Goal: Understand process/instructions: Learn how to perform a task or action

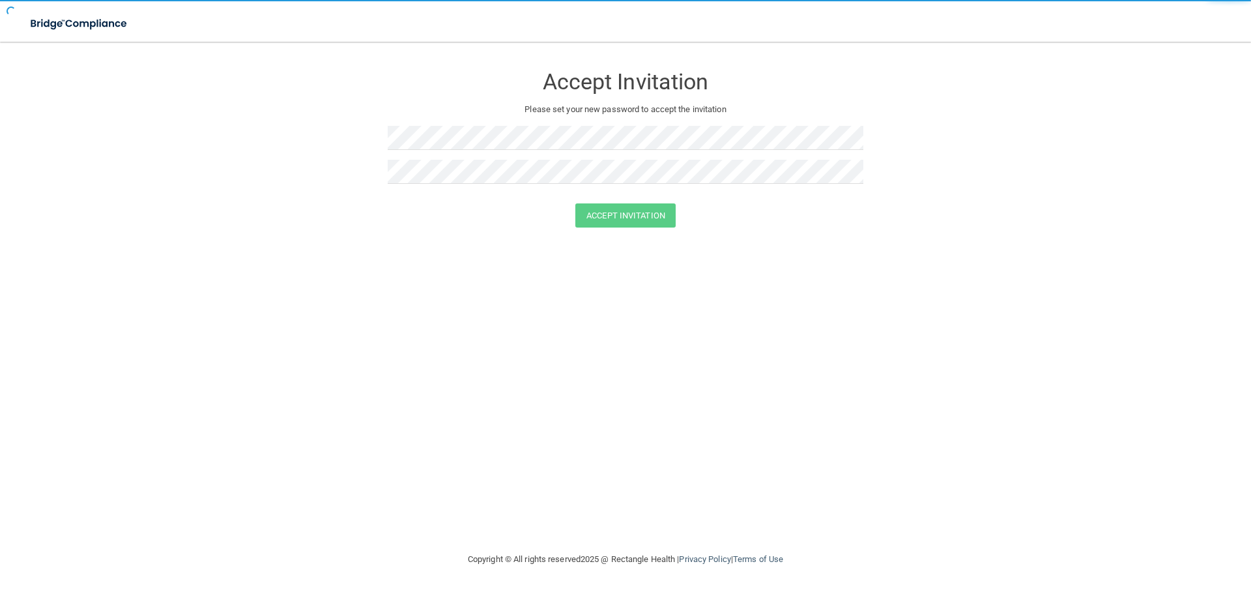
click at [399, 219] on div "Accept Invitation" at bounding box center [625, 215] width 1218 height 24
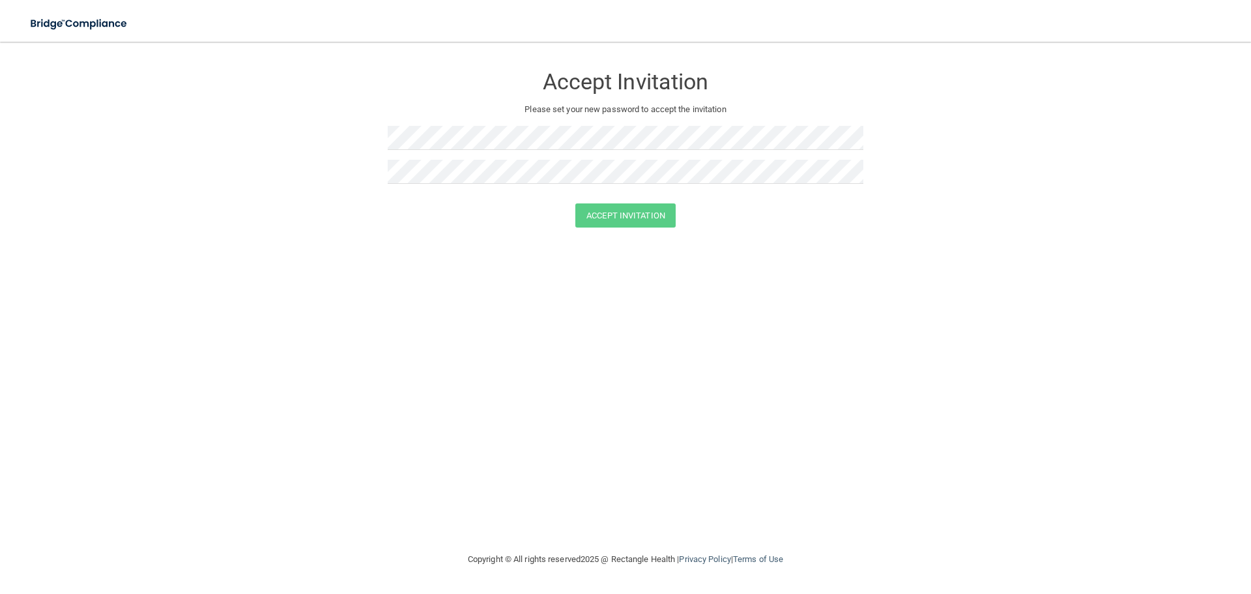
click at [488, 167] on div at bounding box center [626, 177] width 476 height 34
click at [474, 214] on div "Passwords have to match" at bounding box center [626, 208] width 476 height 29
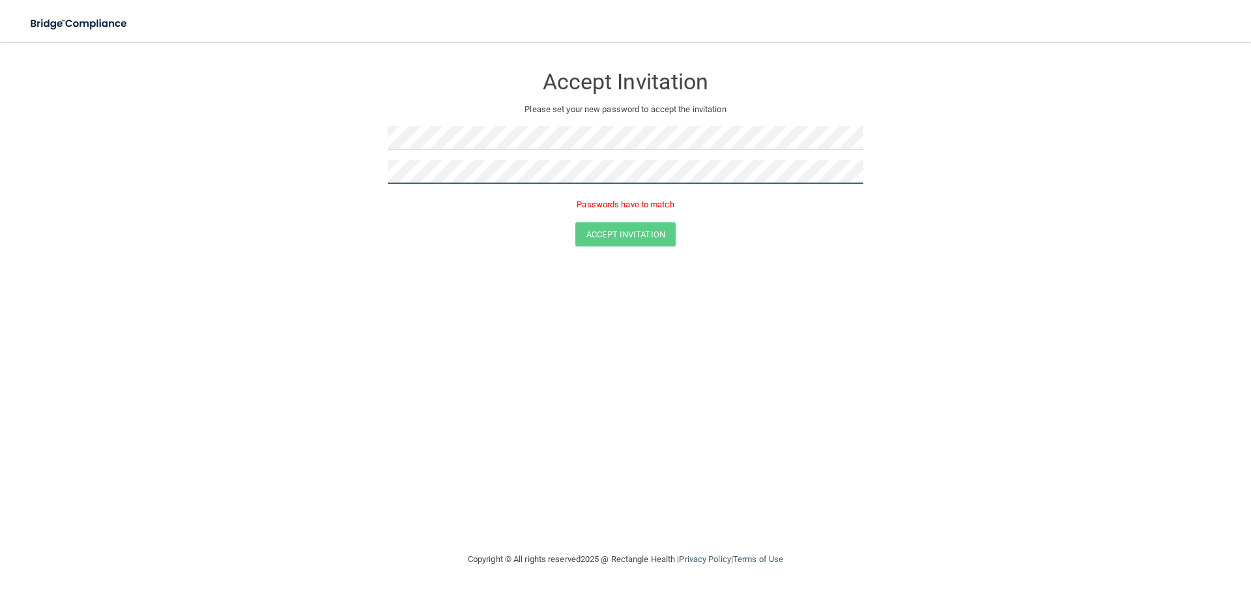
click at [321, 176] on form "Accept Invitation Please set your new password to accept the invitation Passwor…" at bounding box center [625, 158] width 1199 height 207
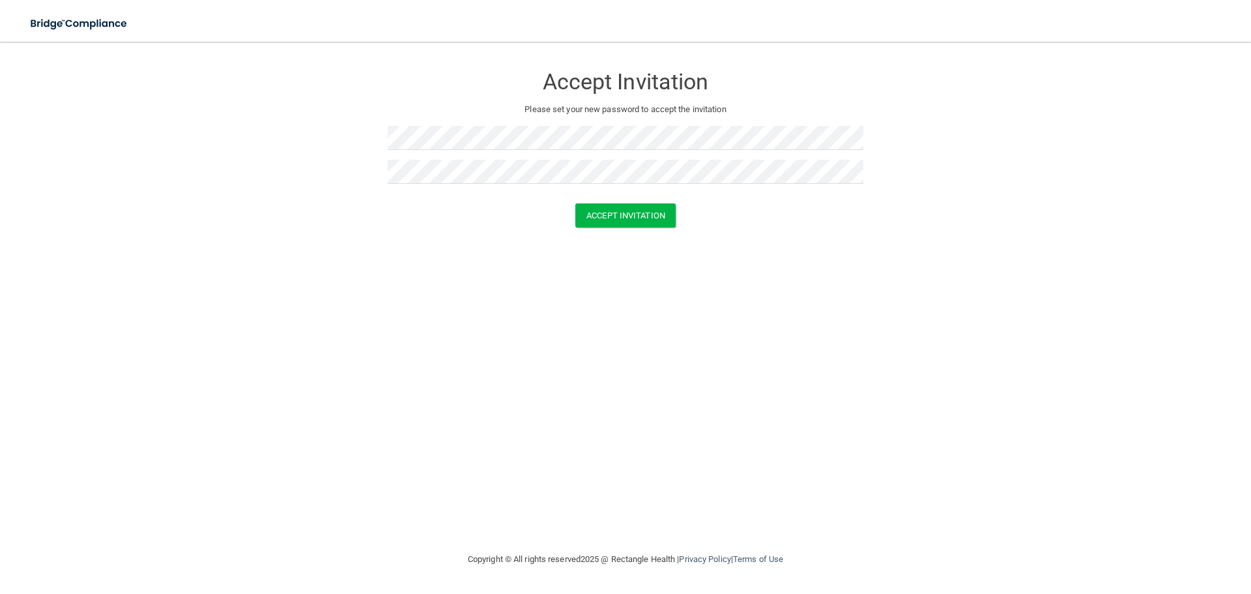
click at [596, 228] on form "Accept Invitation Please set your new password to accept the invitation Accept …" at bounding box center [625, 149] width 1199 height 188
click at [596, 218] on button "Accept Invitation" at bounding box center [625, 215] width 100 height 24
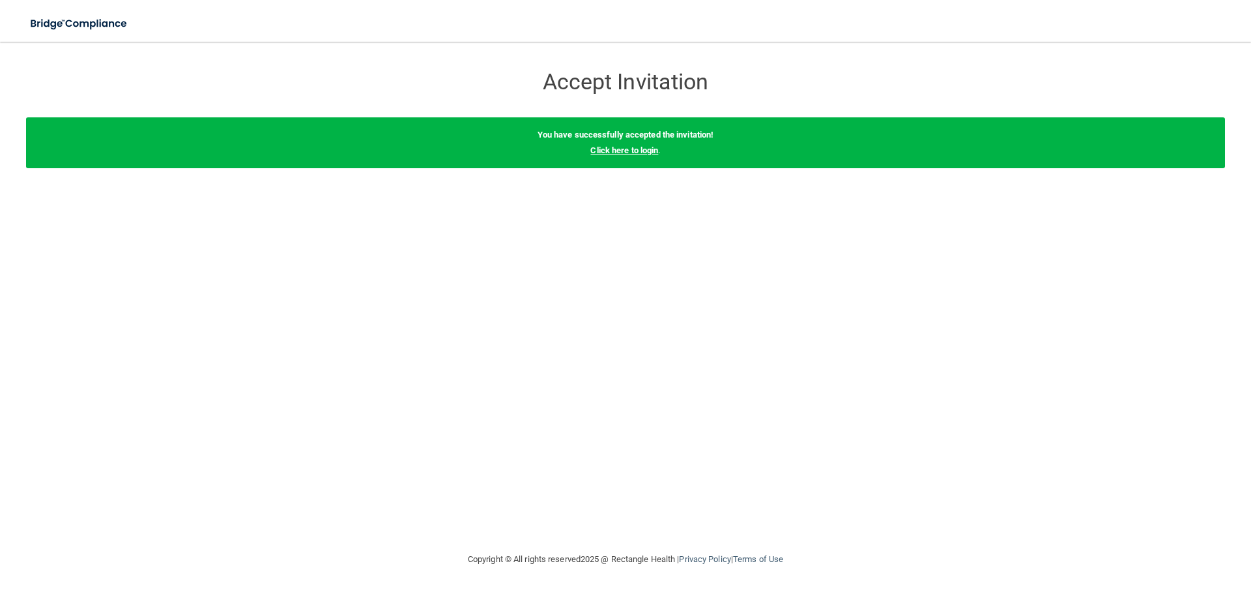
click at [640, 150] on link "Click here to login" at bounding box center [624, 150] width 68 height 10
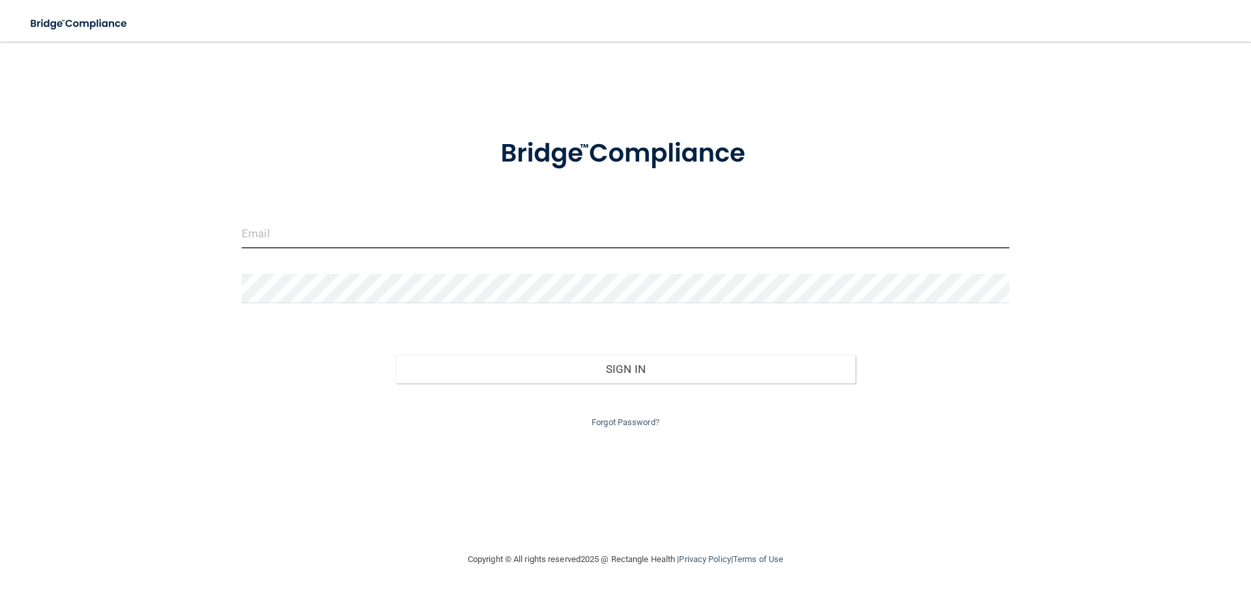
click at [503, 237] on input "email" at bounding box center [626, 233] width 768 height 29
paste input "[EMAIL_ADDRESS][DOMAIN_NAME]"
type input "[EMAIL_ADDRESS][DOMAIN_NAME]"
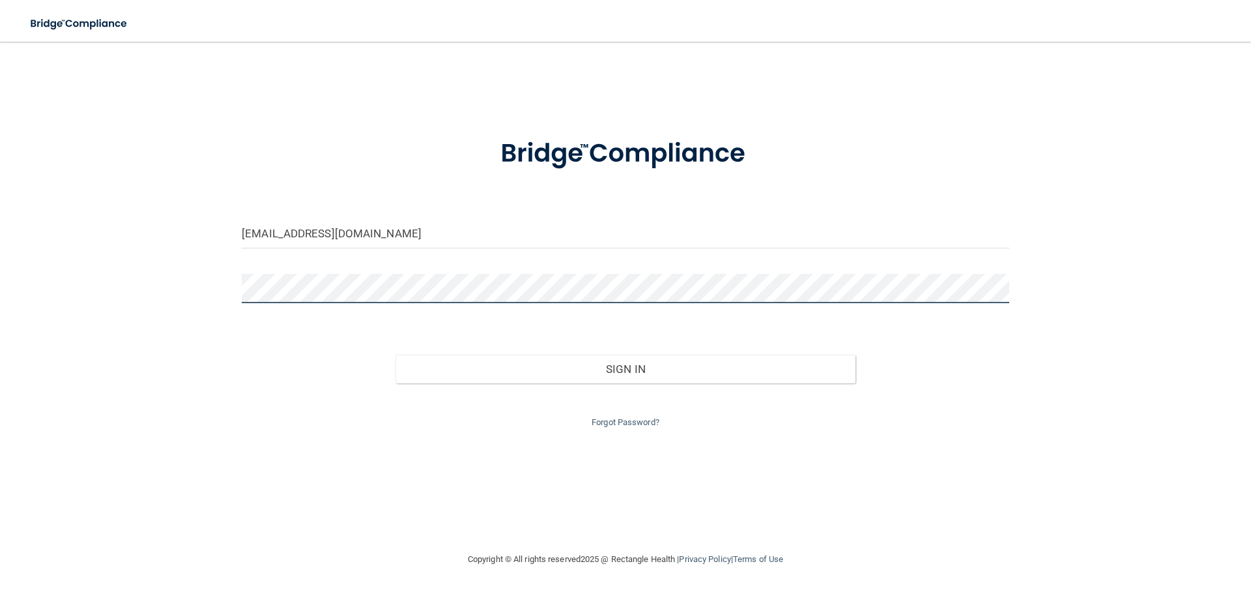
click at [395, 354] on button "Sign In" at bounding box center [625, 368] width 461 height 29
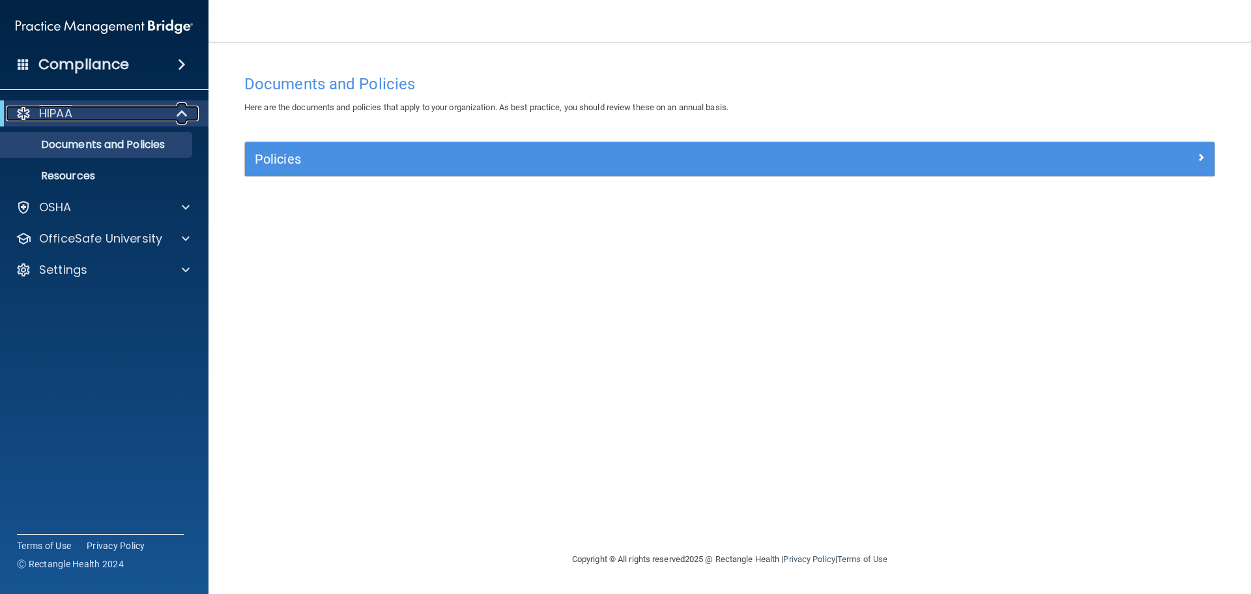
click at [167, 111] on div at bounding box center [183, 114] width 32 height 16
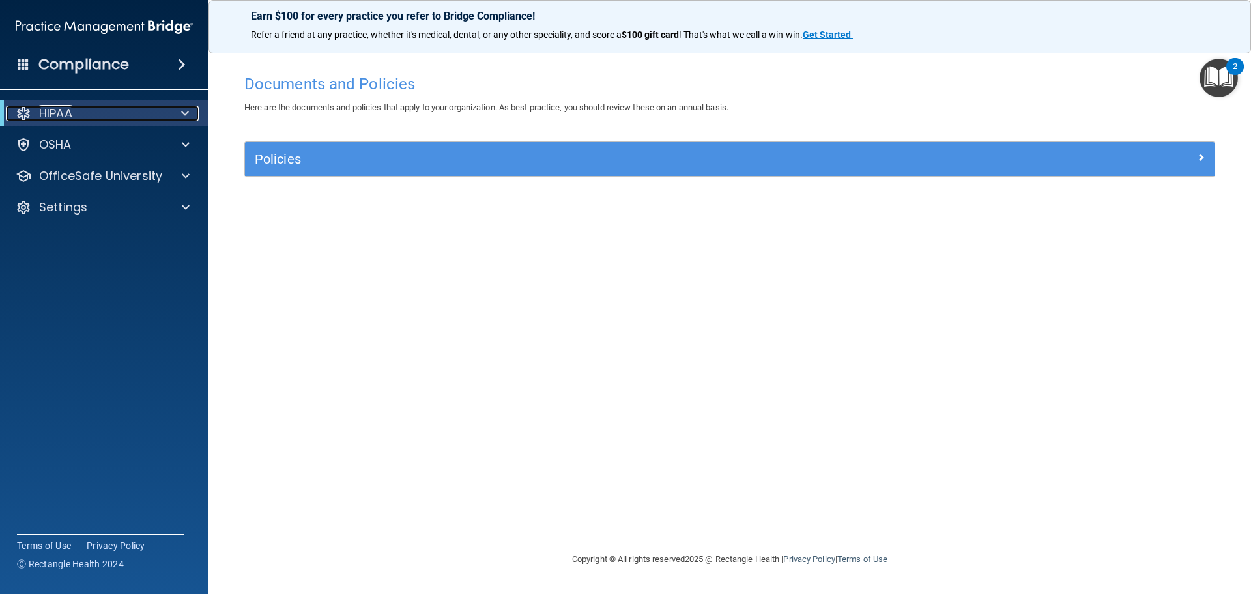
click at [167, 111] on div at bounding box center [183, 114] width 32 height 16
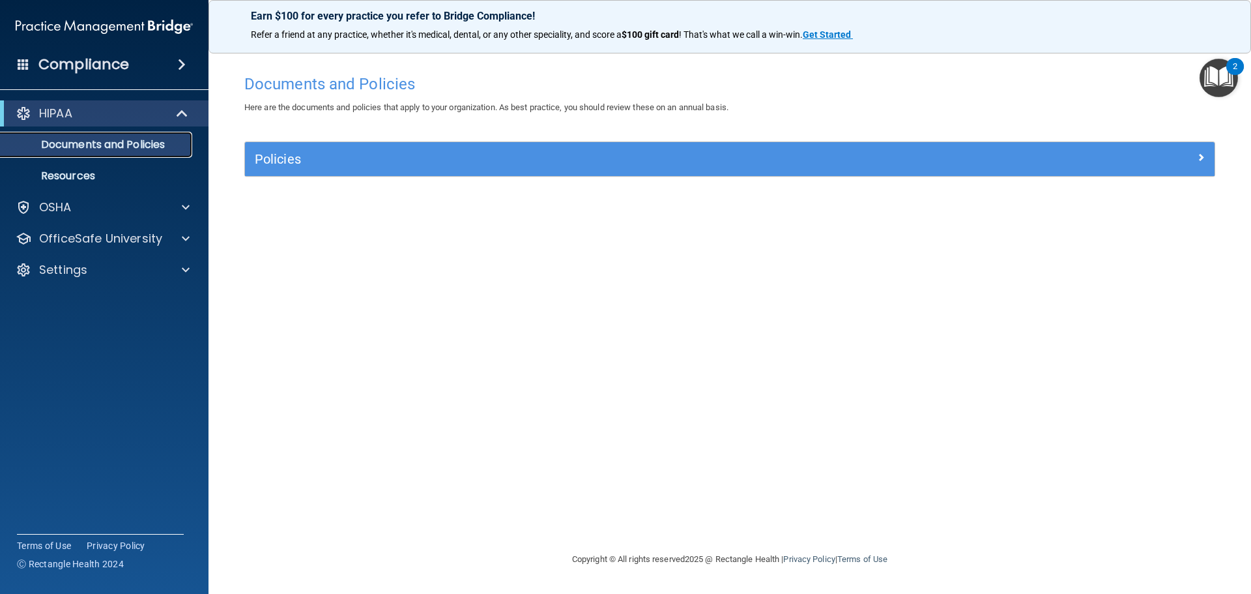
click at [125, 144] on p "Documents and Policies" at bounding box center [97, 144] width 178 height 13
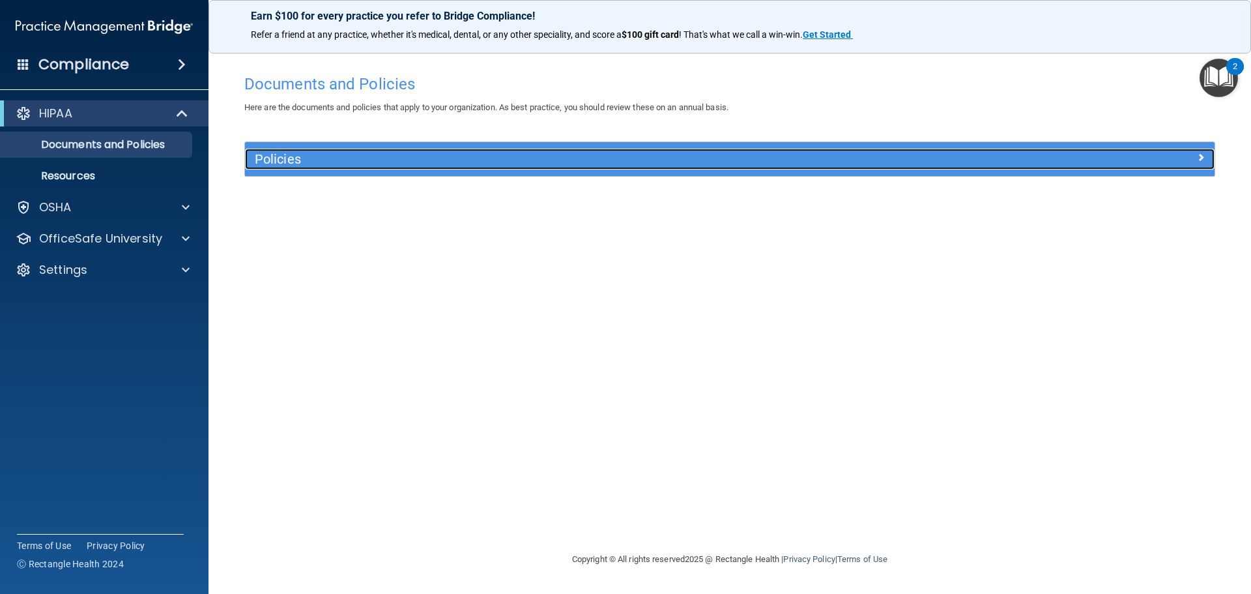
click at [526, 158] on h5 "Policies" at bounding box center [609, 159] width 708 height 14
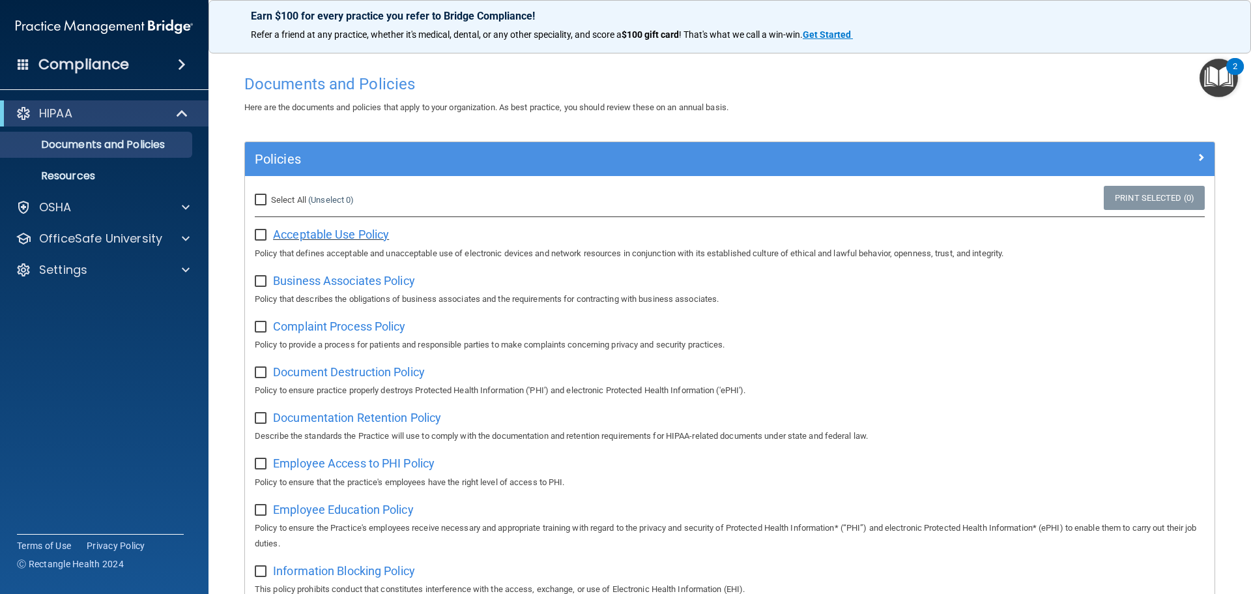
click at [317, 238] on span "Acceptable Use Policy" at bounding box center [331, 234] width 116 height 14
click at [267, 233] on input "checkbox" at bounding box center [262, 235] width 15 height 10
checkbox input "true"
click at [325, 287] on span "Business Associates Policy" at bounding box center [344, 281] width 142 height 14
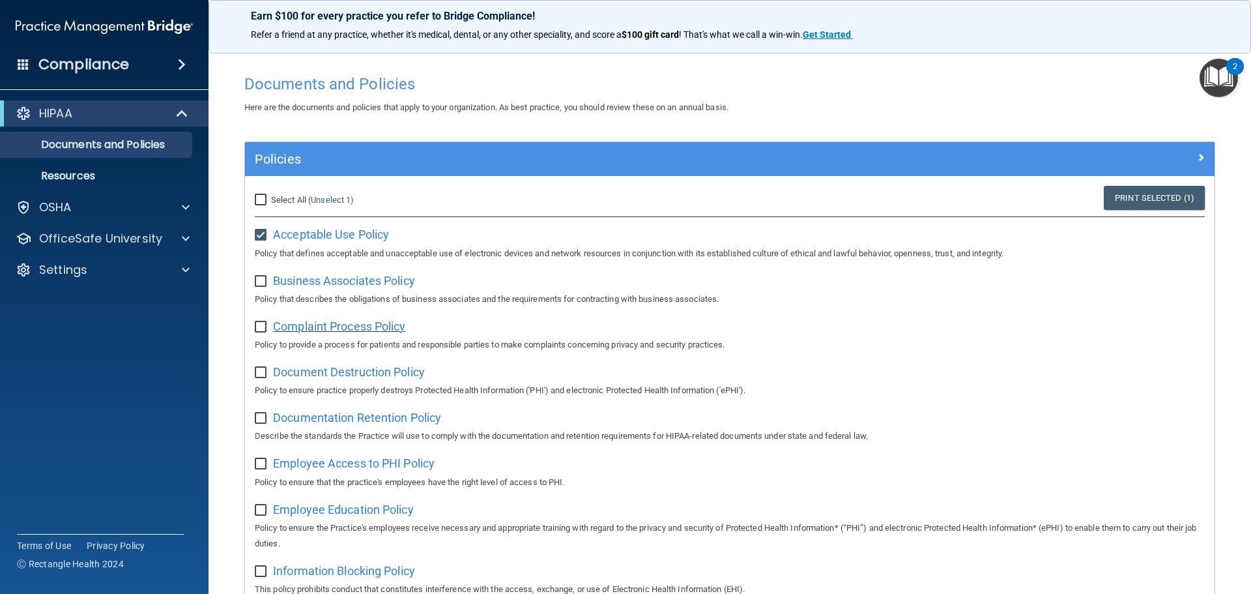
click at [358, 328] on span "Complaint Process Policy" at bounding box center [339, 326] width 132 height 14
click at [262, 281] on input "checkbox" at bounding box center [262, 281] width 15 height 10
checkbox input "true"
click at [263, 326] on input "checkbox" at bounding box center [262, 327] width 15 height 10
checkbox input "true"
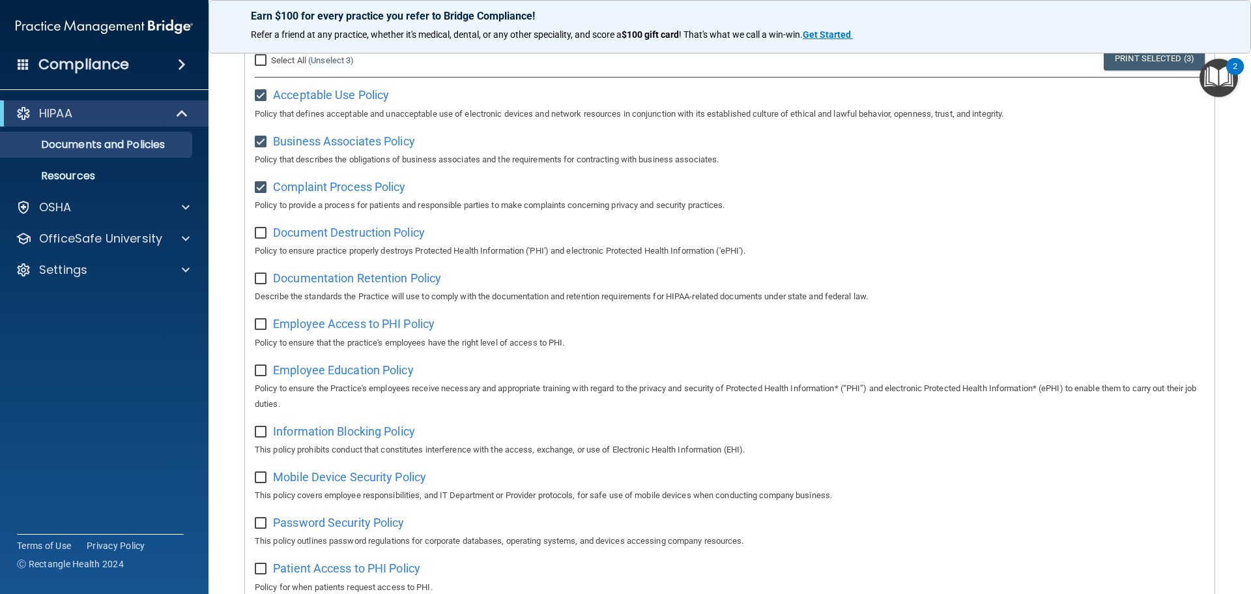
scroll to position [139, 0]
click at [145, 166] on link "Resources" at bounding box center [89, 176] width 205 height 26
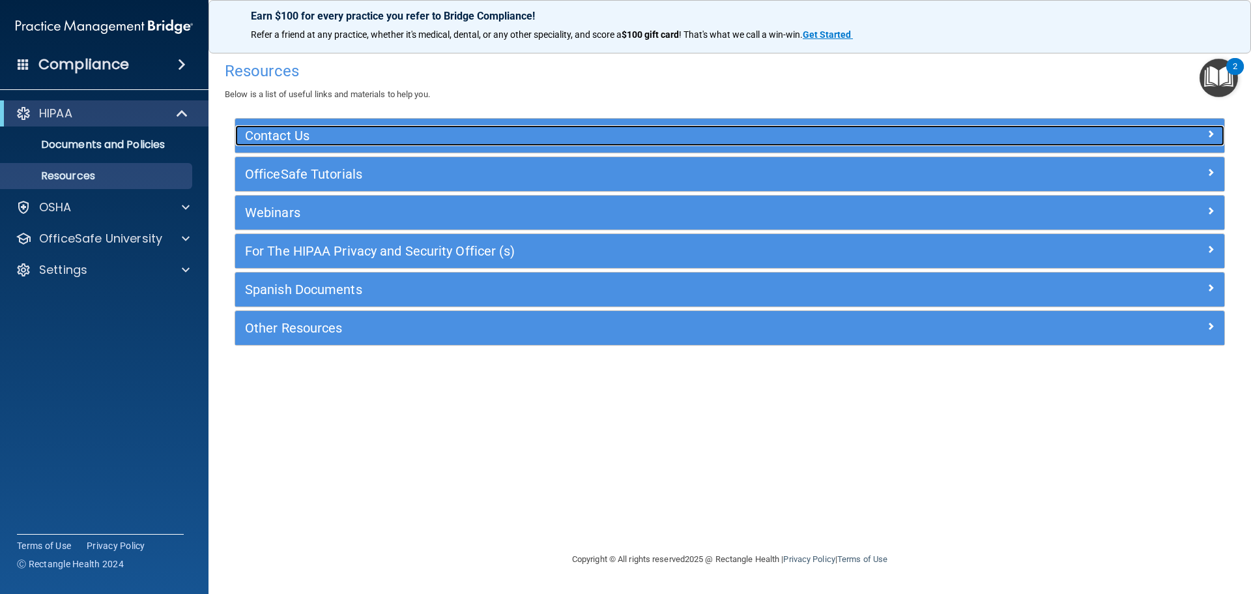
click at [328, 140] on h5 "Contact Us" at bounding box center [606, 135] width 723 height 14
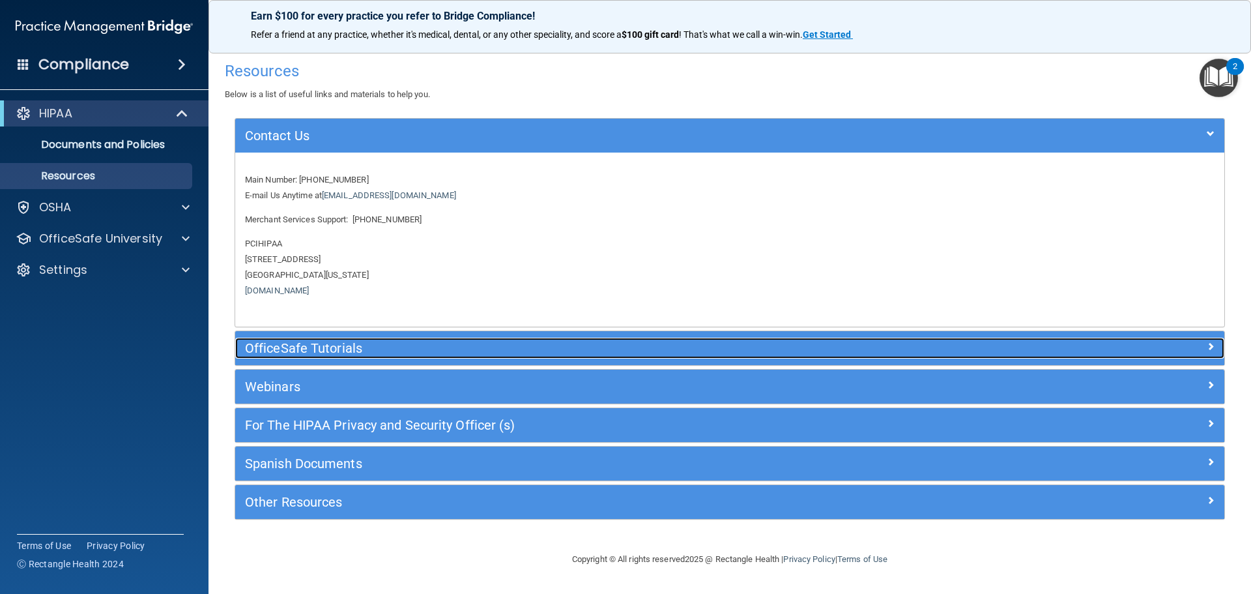
click at [315, 349] on h5 "OfficeSafe Tutorials" at bounding box center [606, 348] width 723 height 14
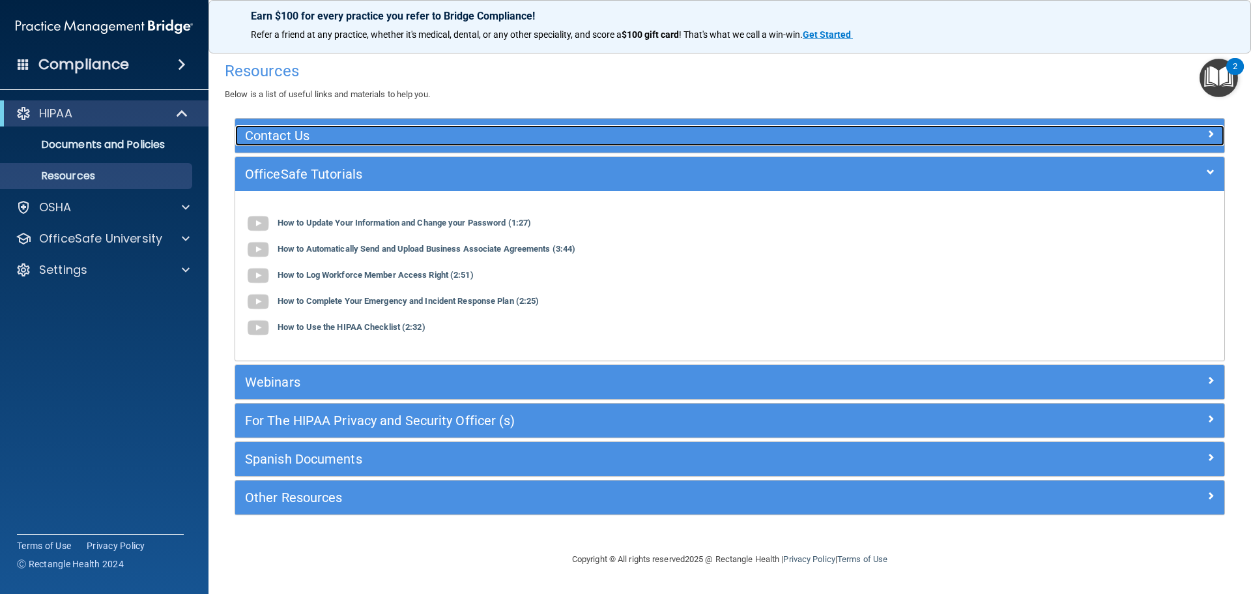
click at [334, 133] on h5 "Contact Us" at bounding box center [606, 135] width 723 height 14
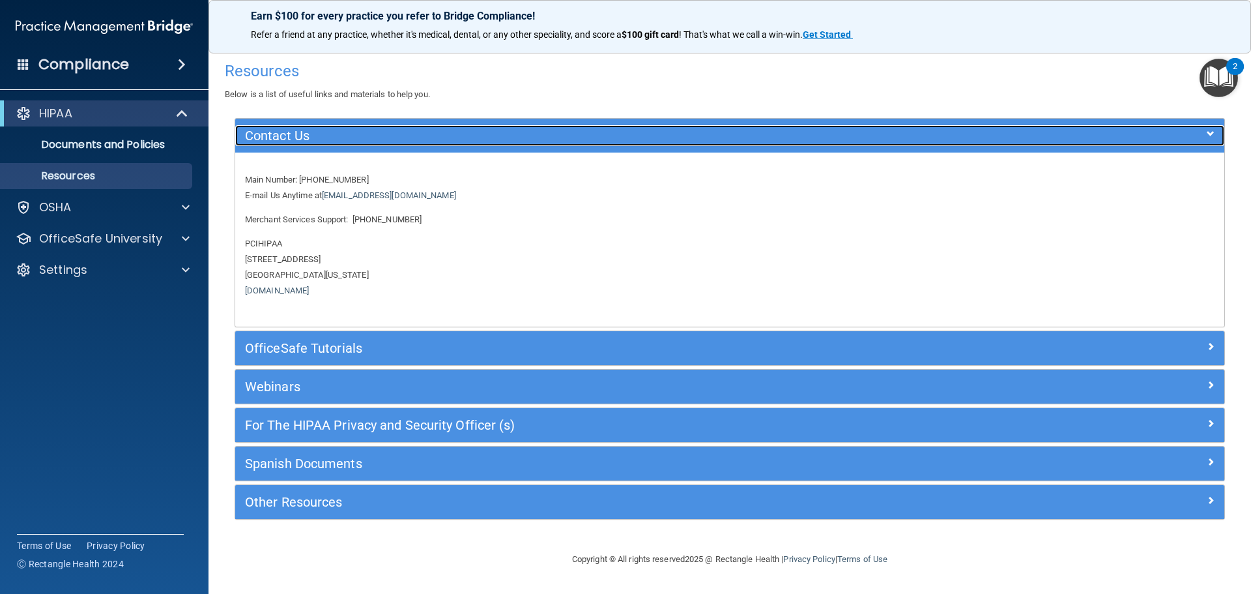
click at [332, 141] on h5 "Contact Us" at bounding box center [606, 135] width 723 height 14
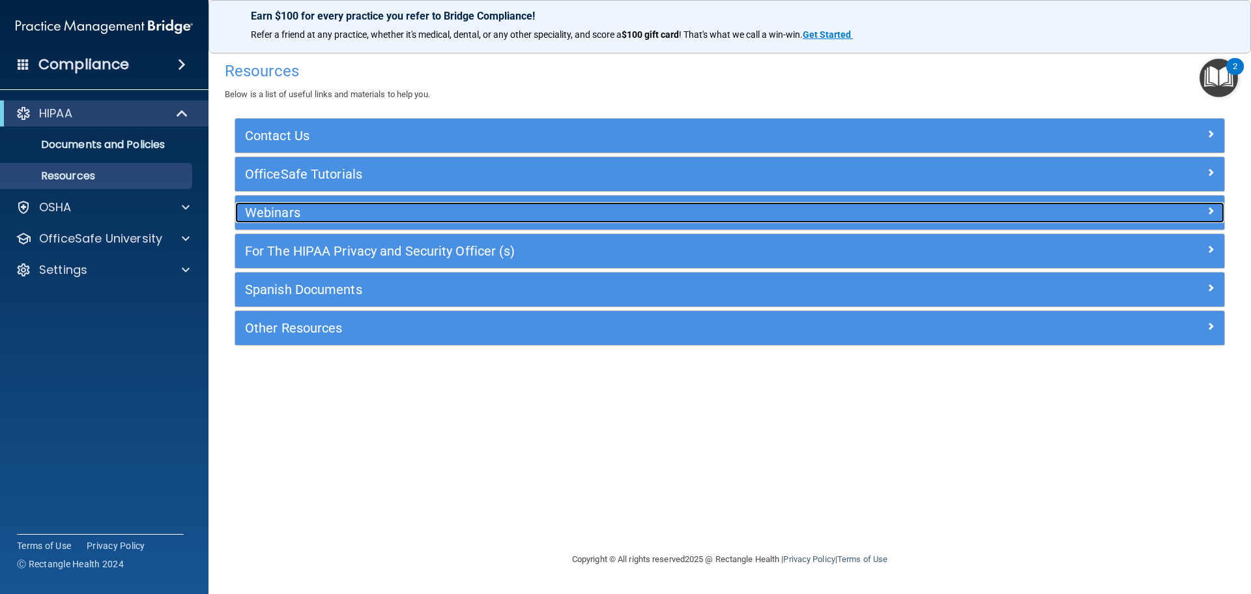
click at [334, 212] on h5 "Webinars" at bounding box center [606, 212] width 723 height 14
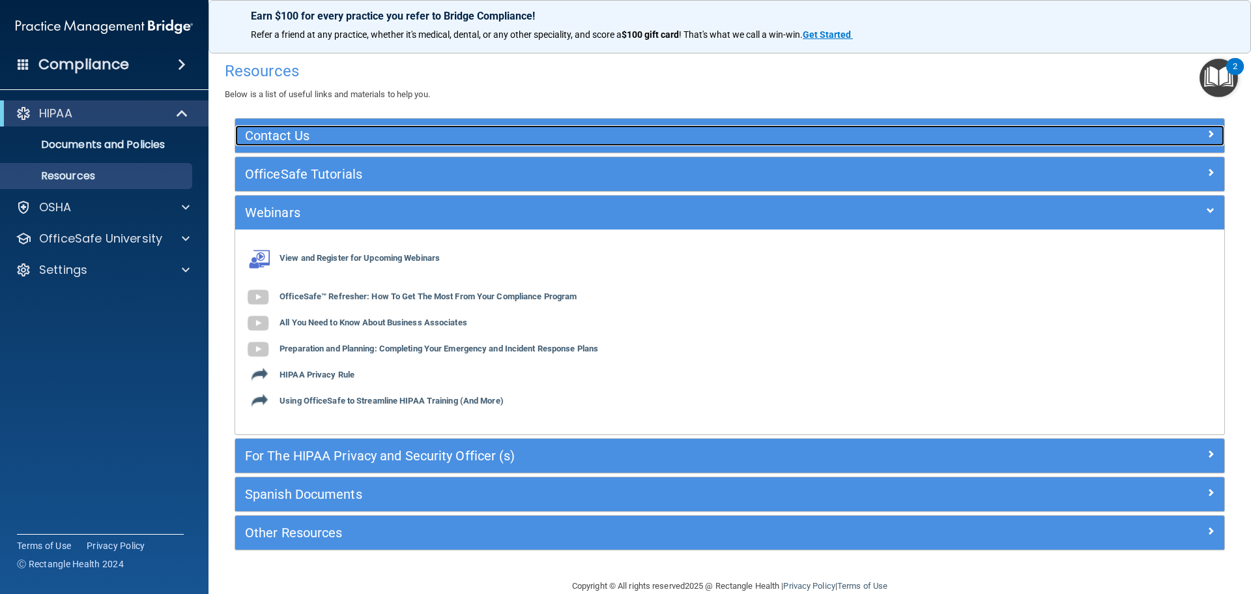
click at [341, 135] on h5 "Contact Us" at bounding box center [606, 135] width 723 height 14
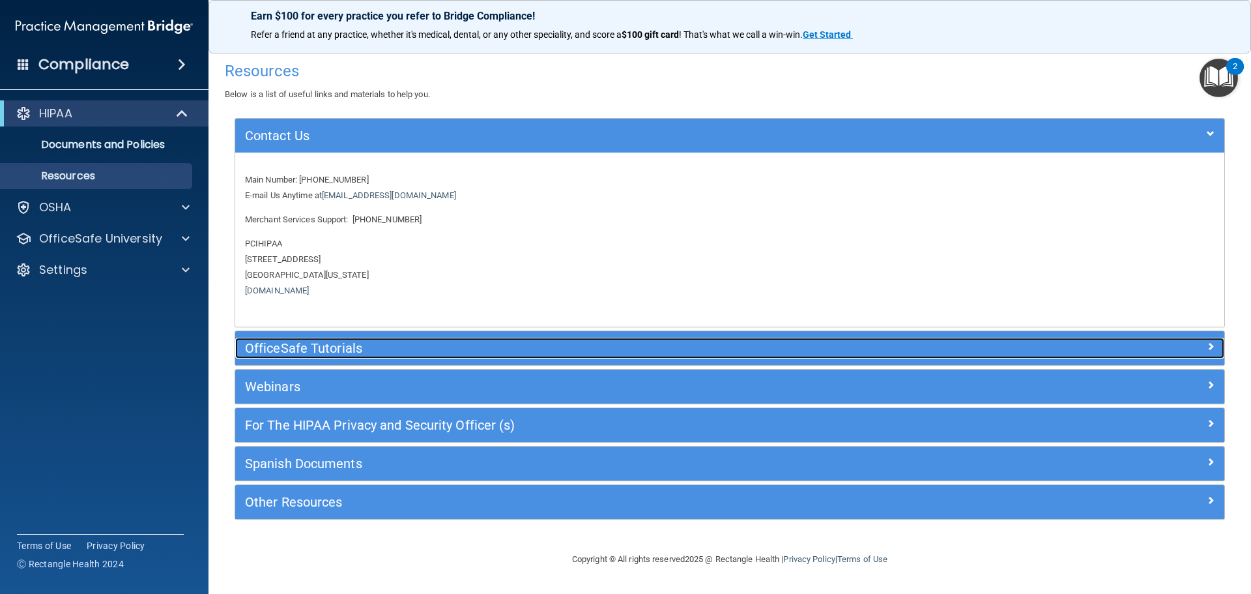
click at [341, 351] on h5 "OfficeSafe Tutorials" at bounding box center [606, 348] width 723 height 14
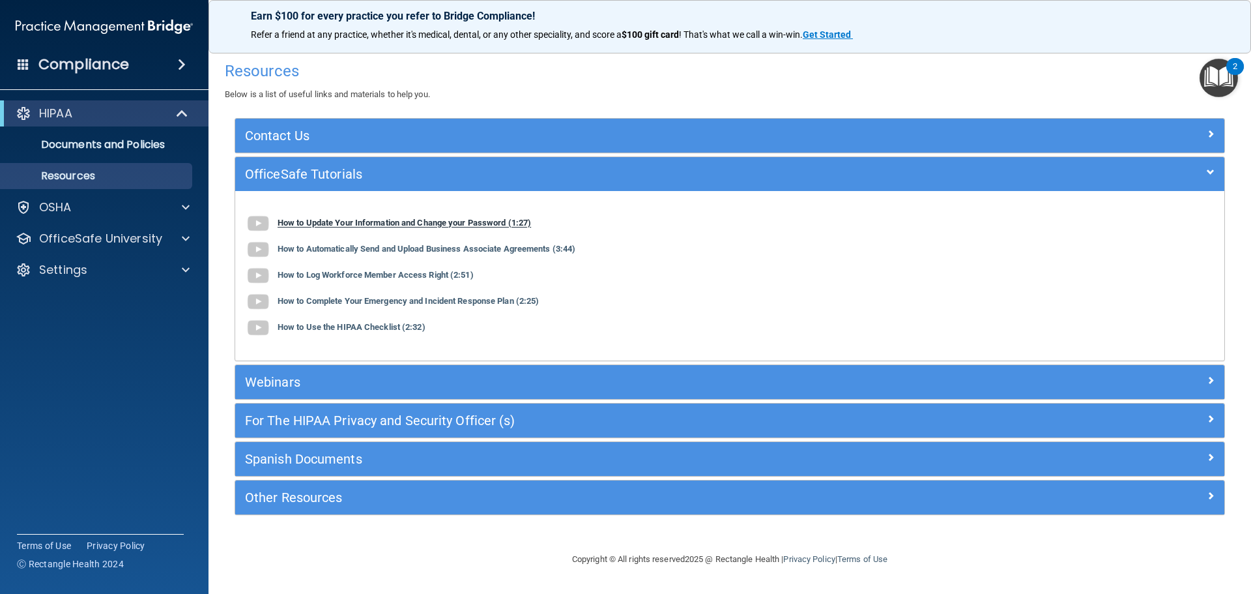
click at [332, 220] on b "How to Update Your Information and Change your Password (1:27)" at bounding box center [404, 223] width 253 height 10
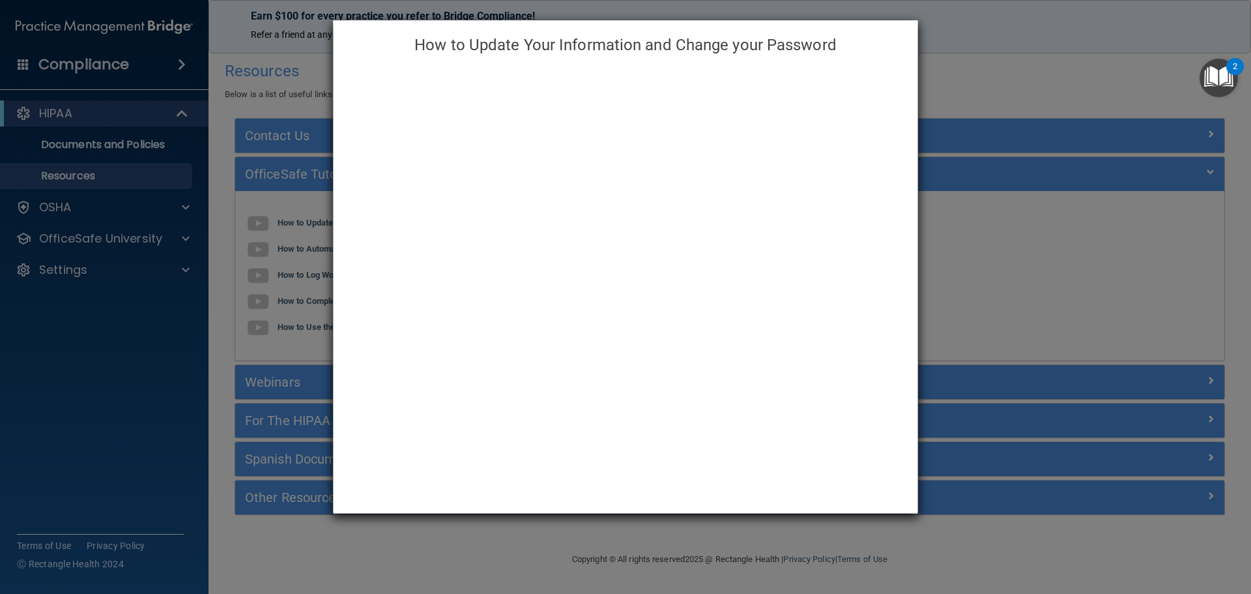
click at [939, 102] on div "How to Update Your Information and Change your Password" at bounding box center [625, 297] width 1251 height 594
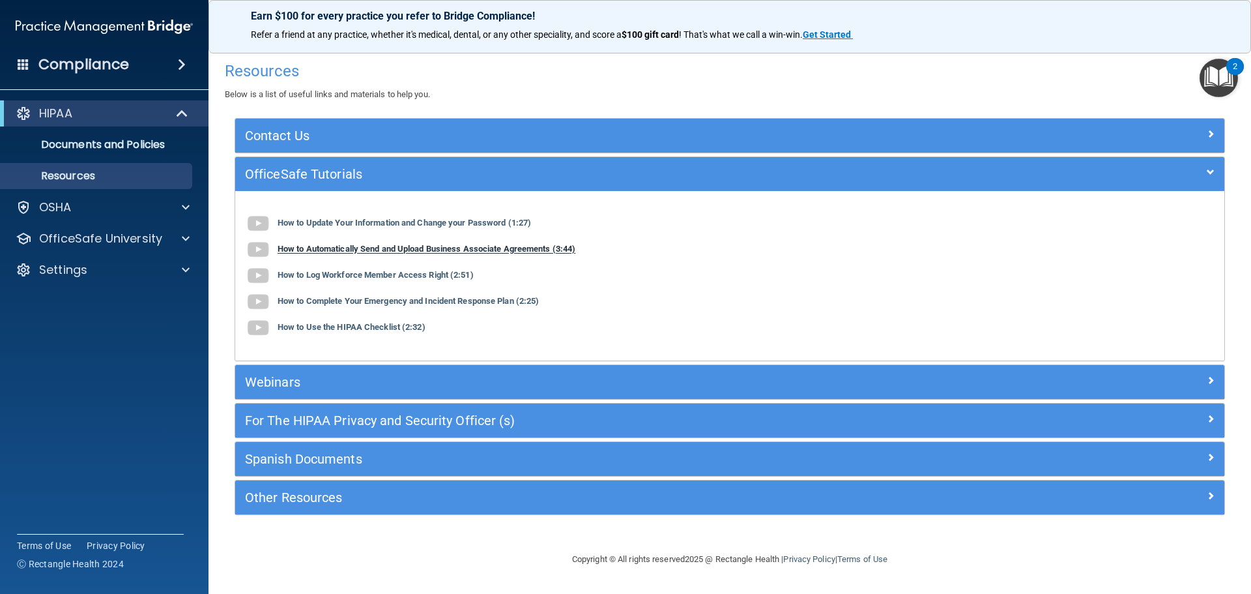
click at [485, 251] on b "How to Automatically Send and Upload Business Associate Agreements (3:44)" at bounding box center [427, 249] width 298 height 10
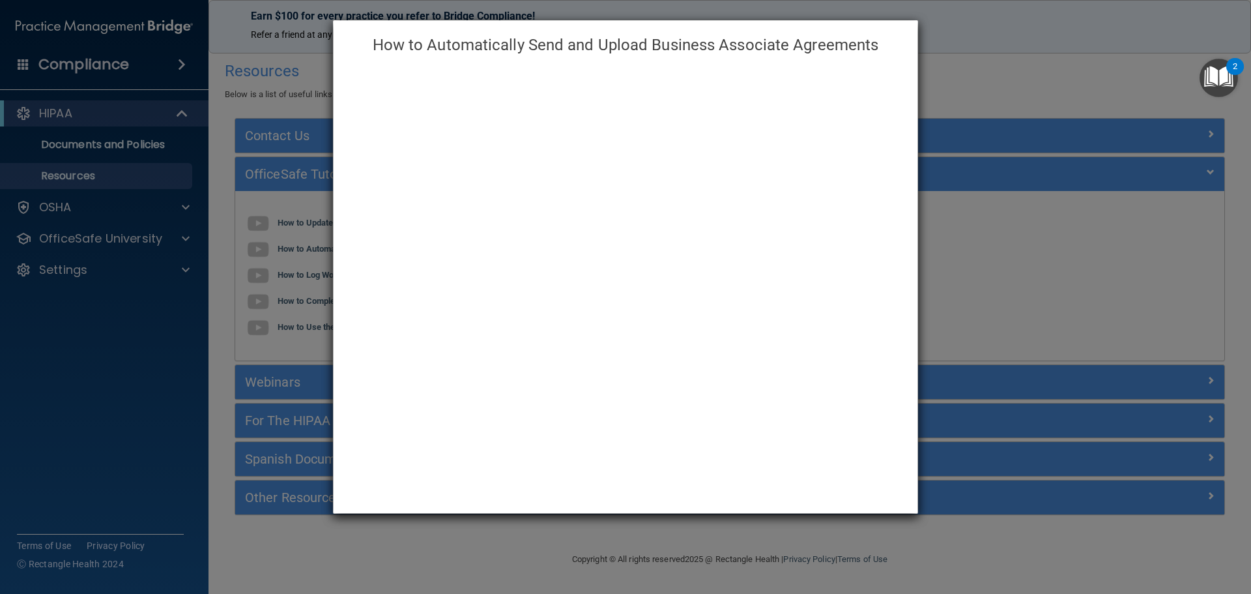
click at [957, 225] on div "How to Automatically Send and Upload Business Associate Agreements" at bounding box center [625, 297] width 1251 height 594
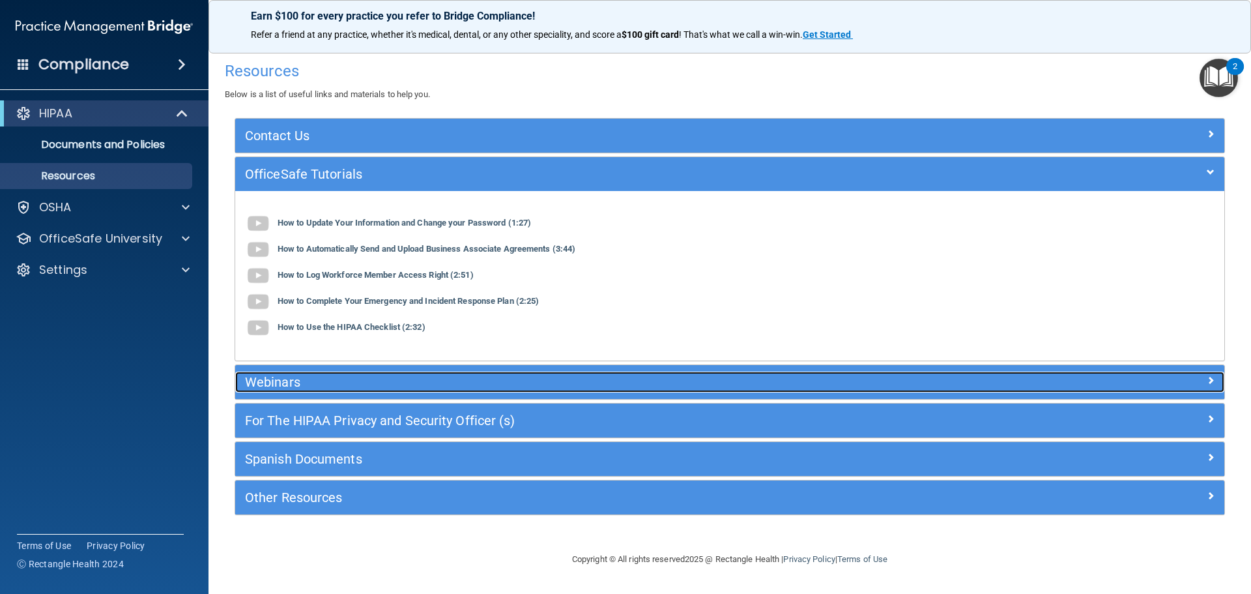
click at [309, 382] on h5 "Webinars" at bounding box center [606, 382] width 723 height 14
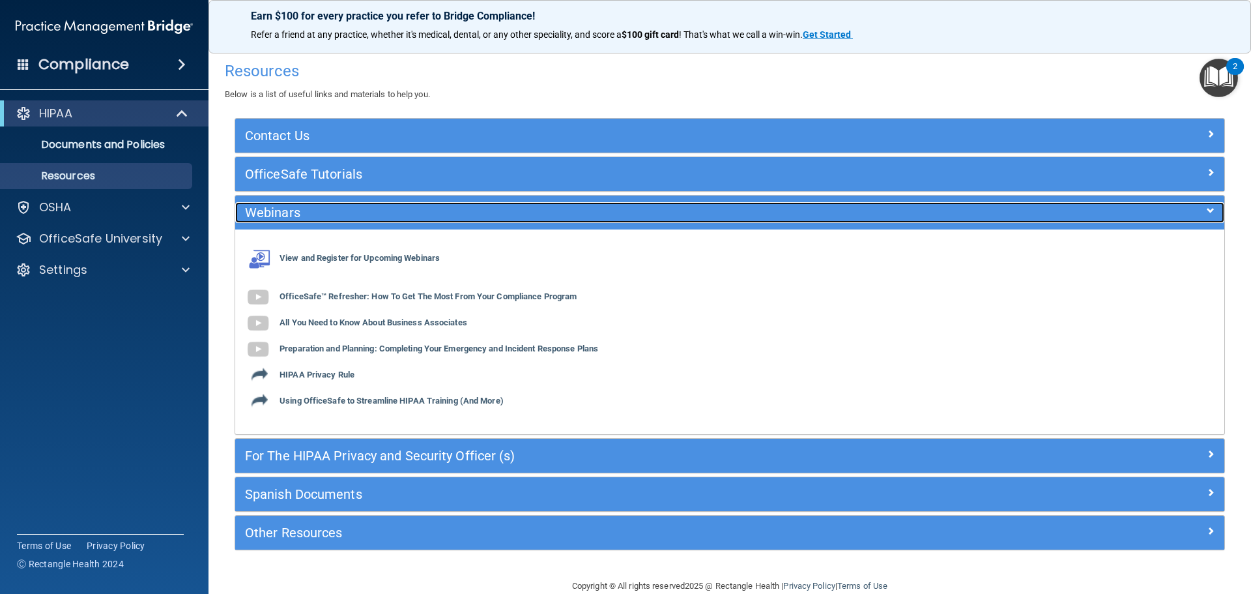
scroll to position [23, 0]
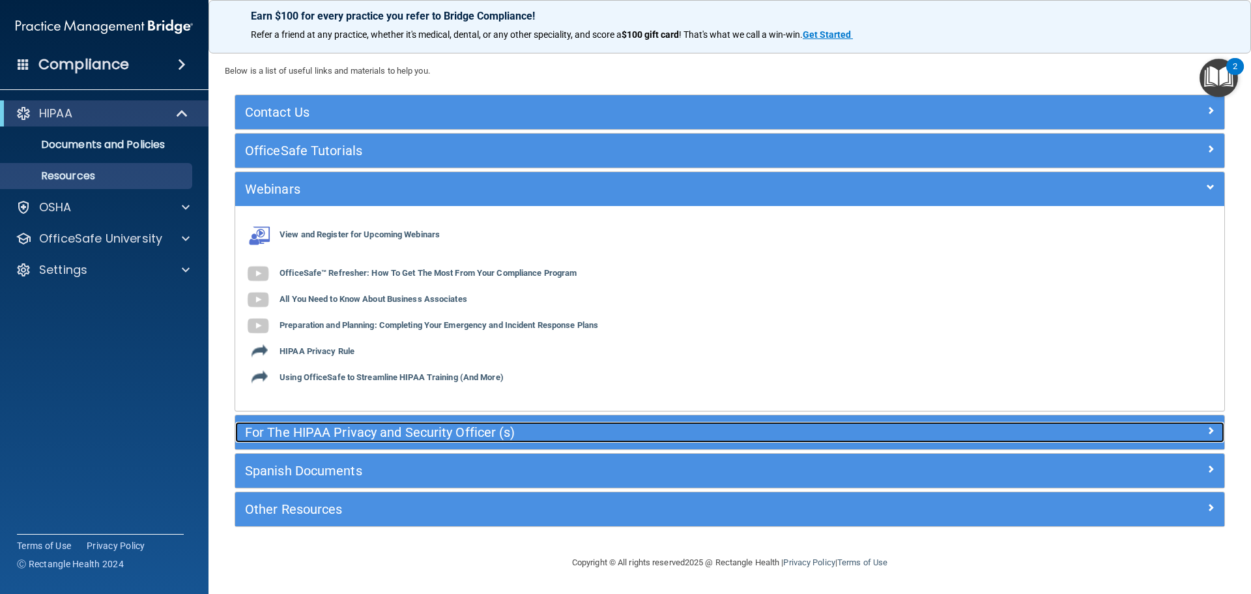
click at [349, 435] on h5 "For The HIPAA Privacy and Security Officer (s)" at bounding box center [606, 432] width 723 height 14
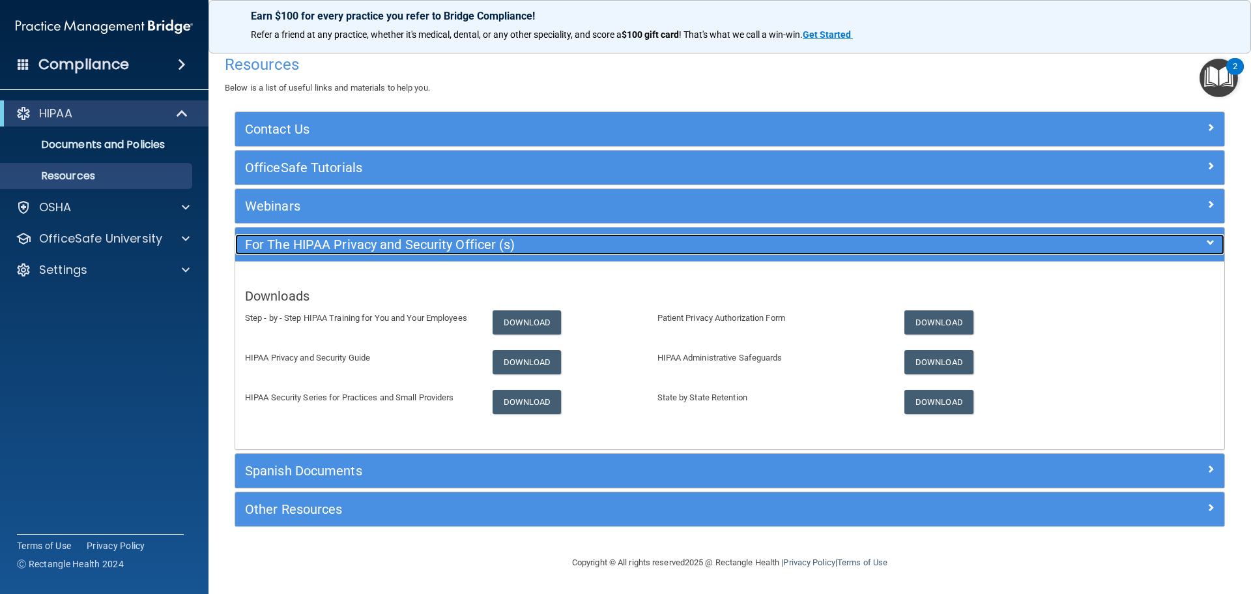
scroll to position [0, 0]
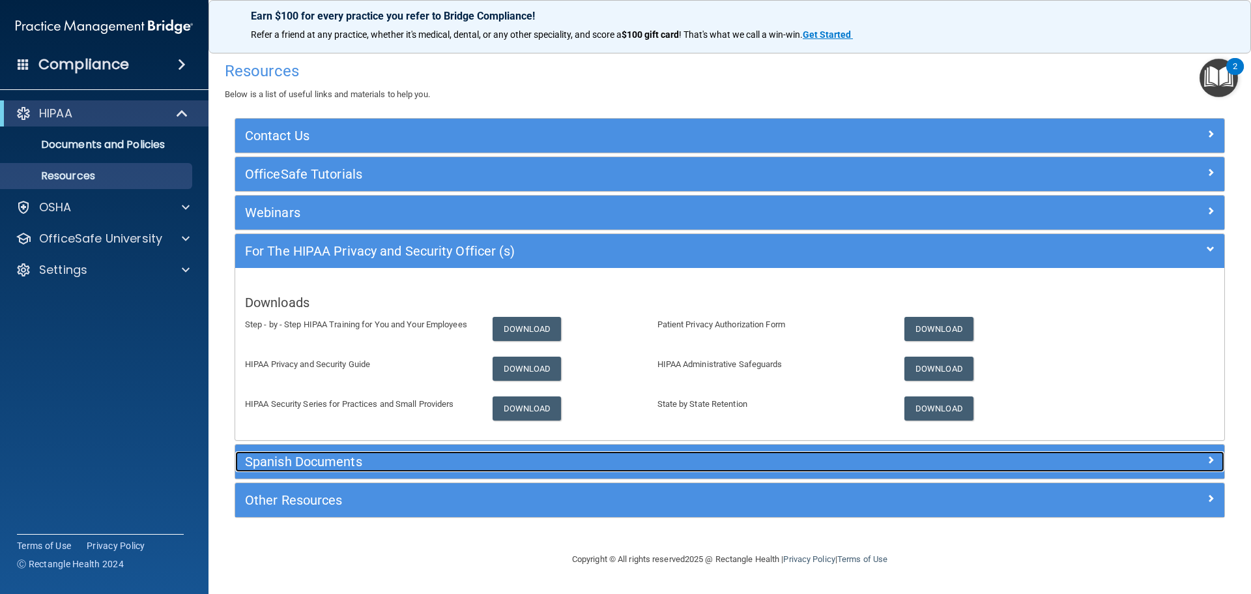
click at [339, 463] on h5 "Spanish Documents" at bounding box center [606, 461] width 723 height 14
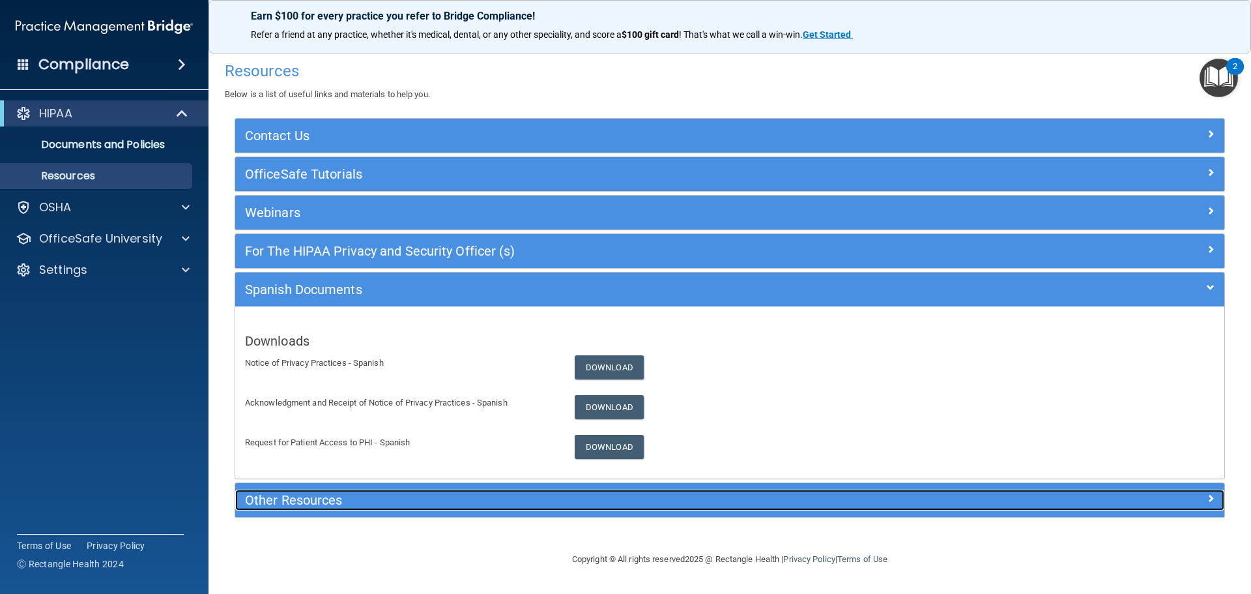
click at [344, 508] on div "Other Resources" at bounding box center [606, 499] width 742 height 21
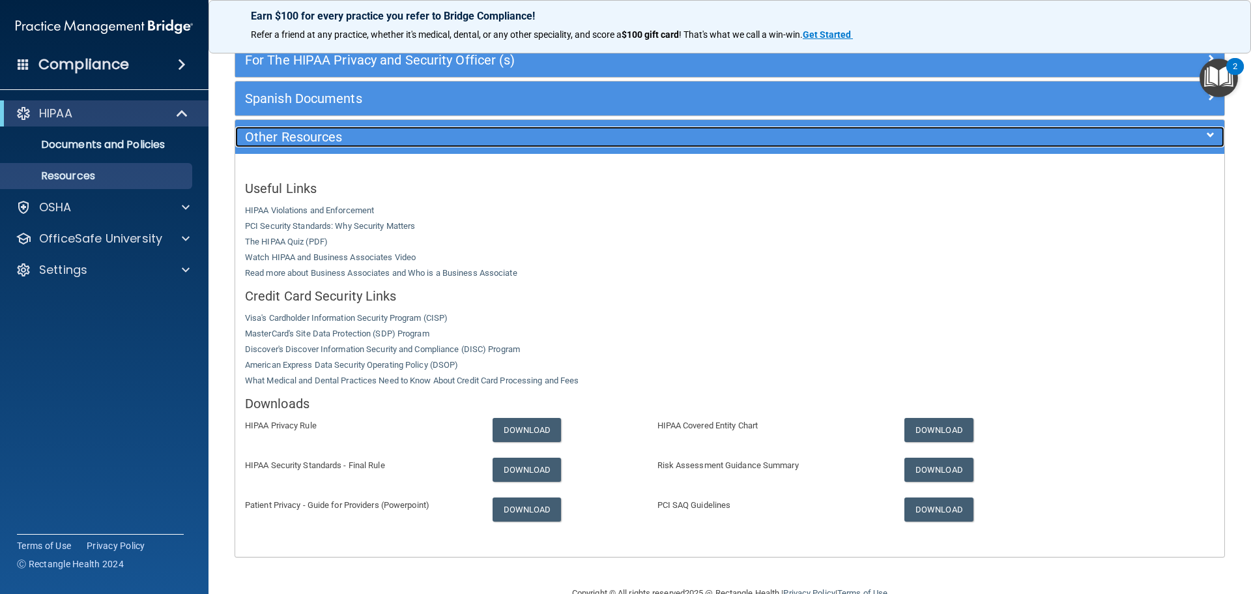
scroll to position [222, 0]
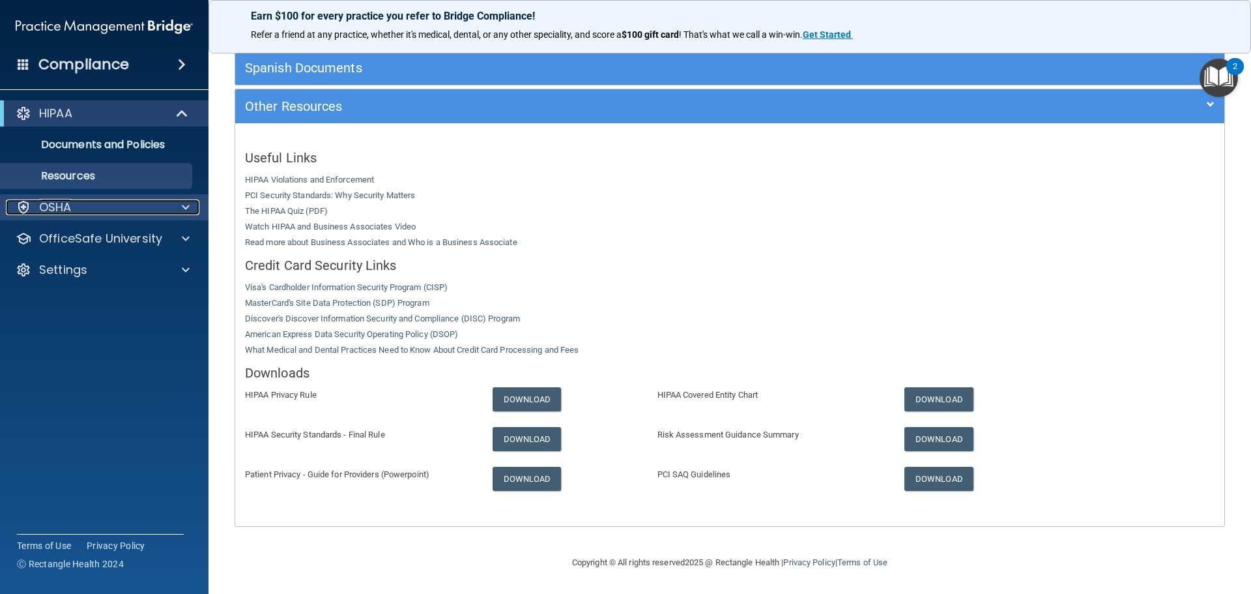
click at [185, 203] on span at bounding box center [186, 207] width 8 height 16
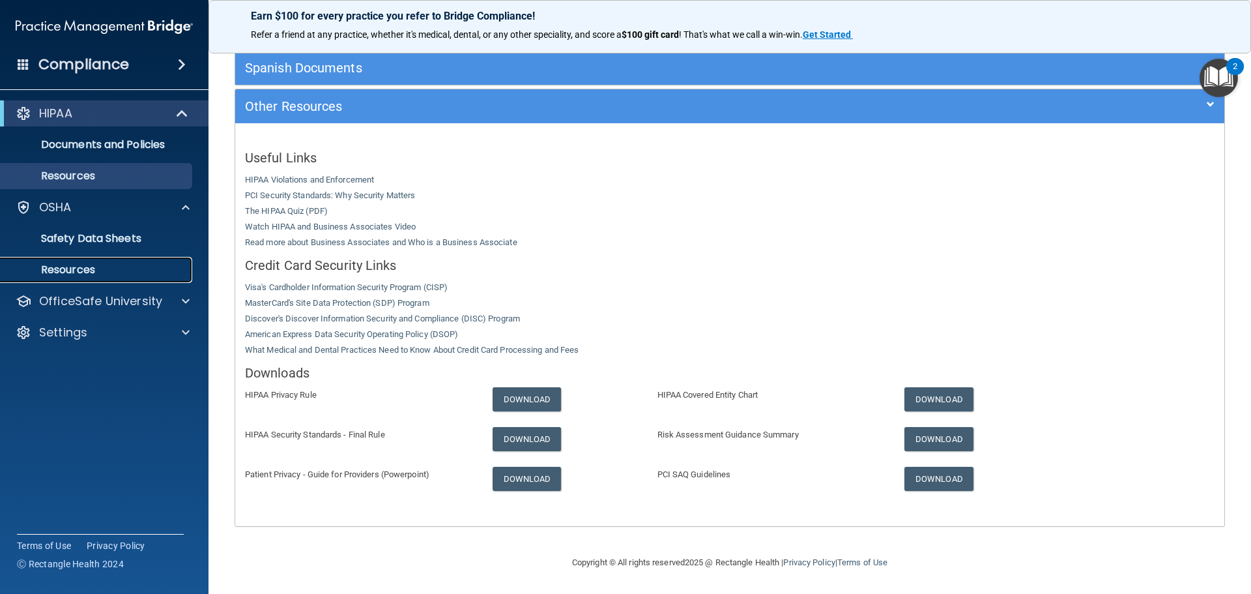
click at [106, 263] on p "Resources" at bounding box center [97, 269] width 178 height 13
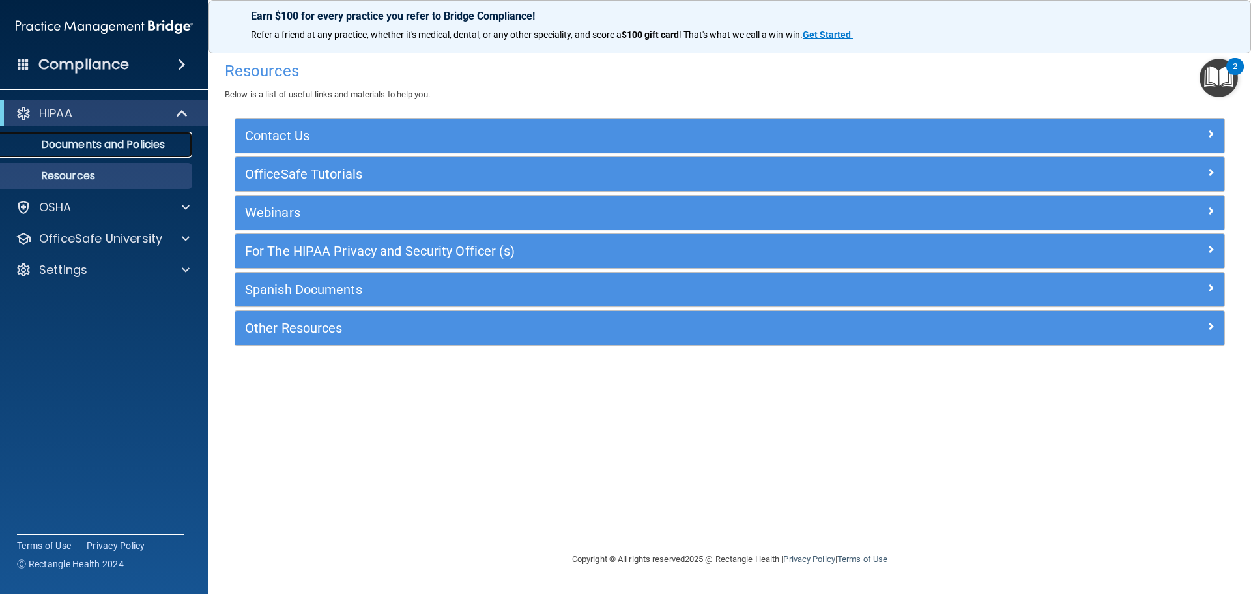
click at [138, 142] on p "Documents and Policies" at bounding box center [97, 144] width 178 height 13
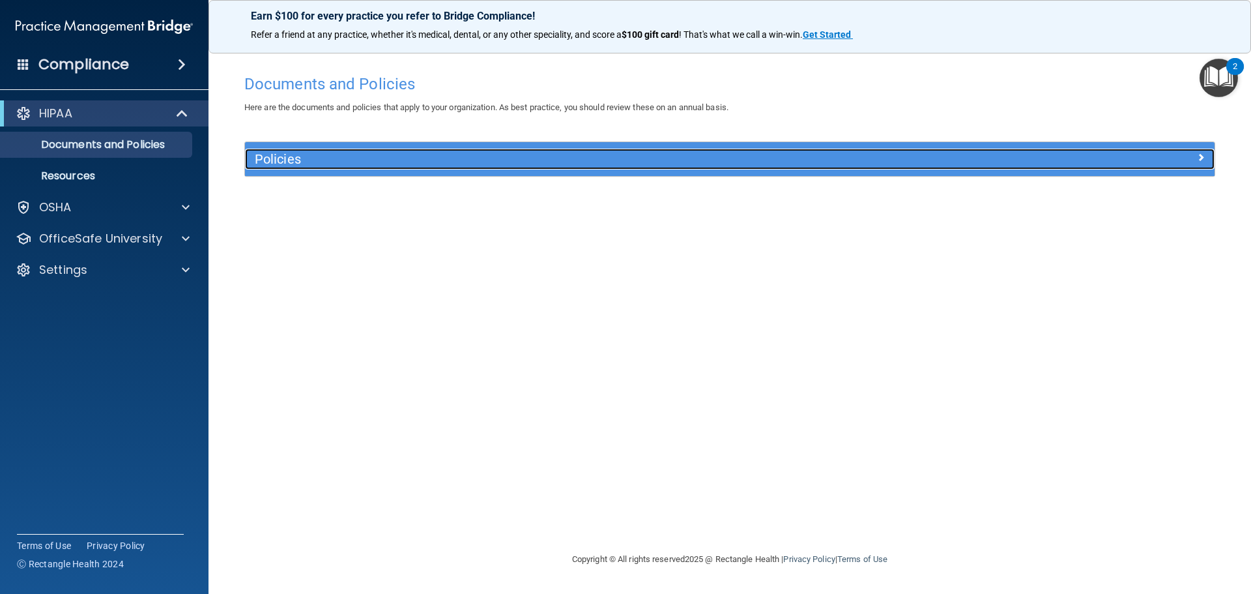
click at [272, 169] on div "Policies" at bounding box center [608, 159] width 727 height 21
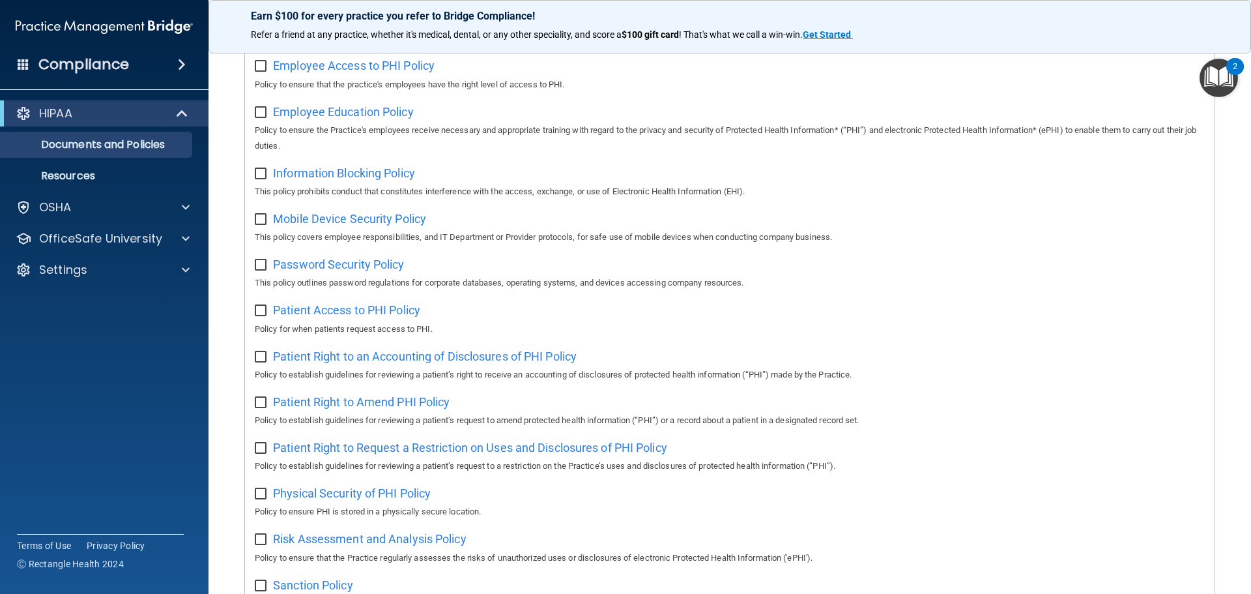
scroll to position [713, 0]
